Goal: Information Seeking & Learning: Learn about a topic

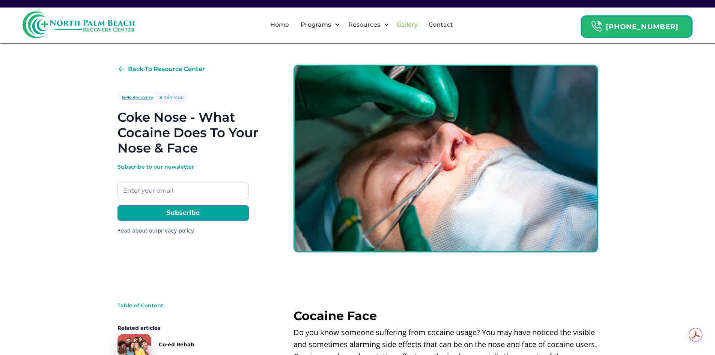
click at [409, 25] on link "Gallery" at bounding box center [407, 25] width 30 height 24
